Goal: Task Accomplishment & Management: Manage account settings

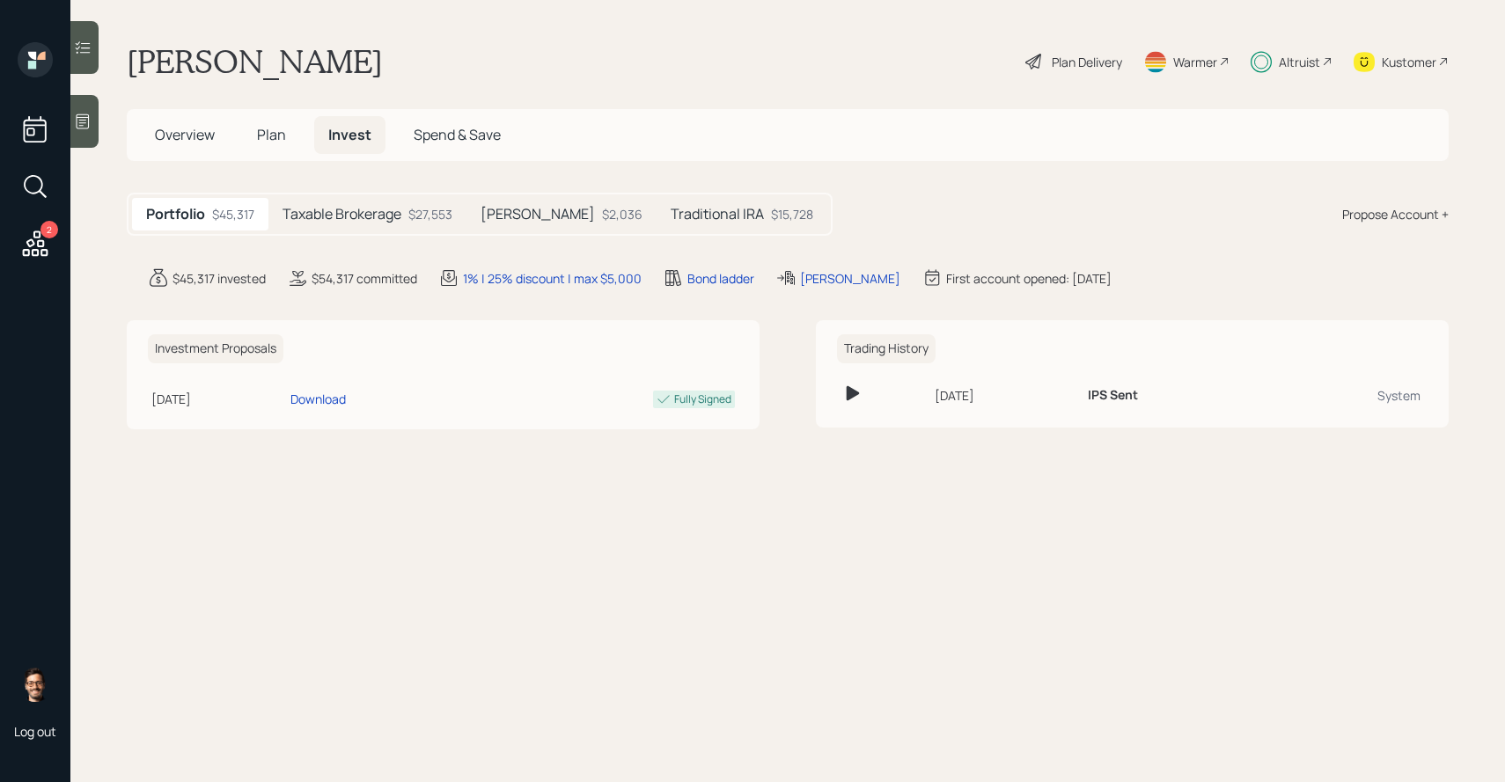
click at [493, 60] on div "[PERSON_NAME] Plan Delivery Warmer Altruist Kustomer" at bounding box center [788, 61] width 1322 height 39
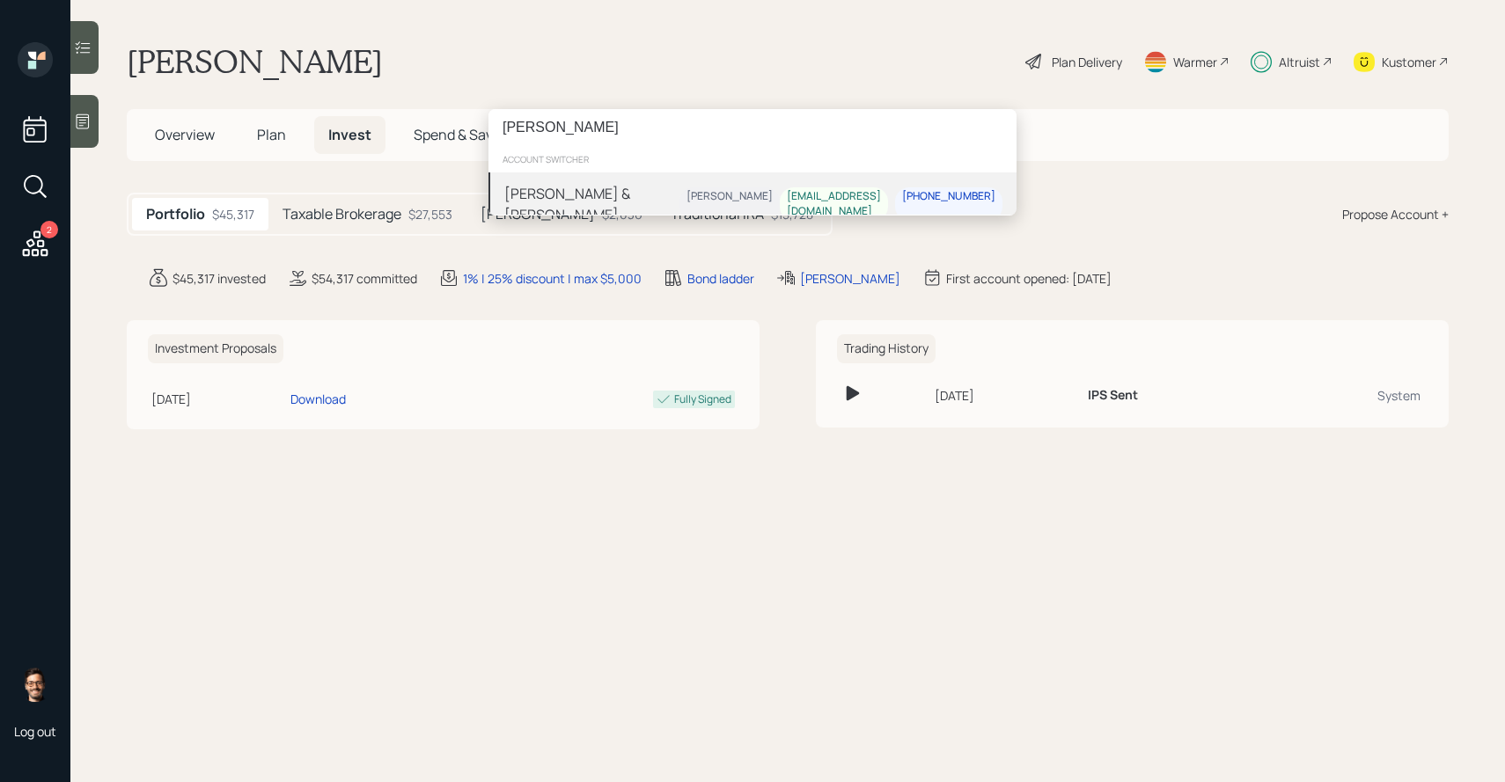
type input "[PERSON_NAME]"
